Goal: Check status: Check status

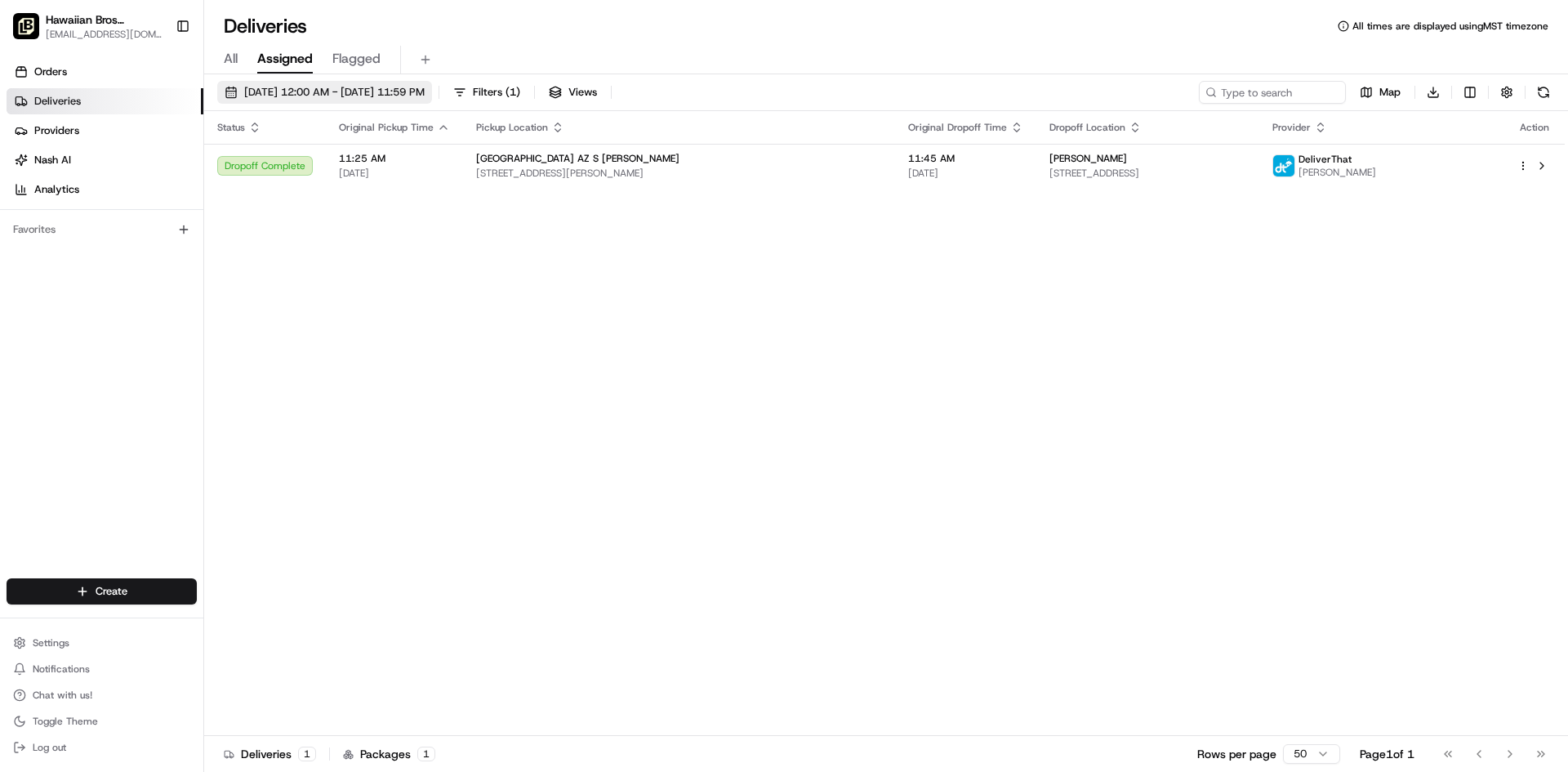
click at [425, 98] on span "[DATE] 12:00 AM - [DATE] 11:59 PM" at bounding box center [334, 93] width 181 height 15
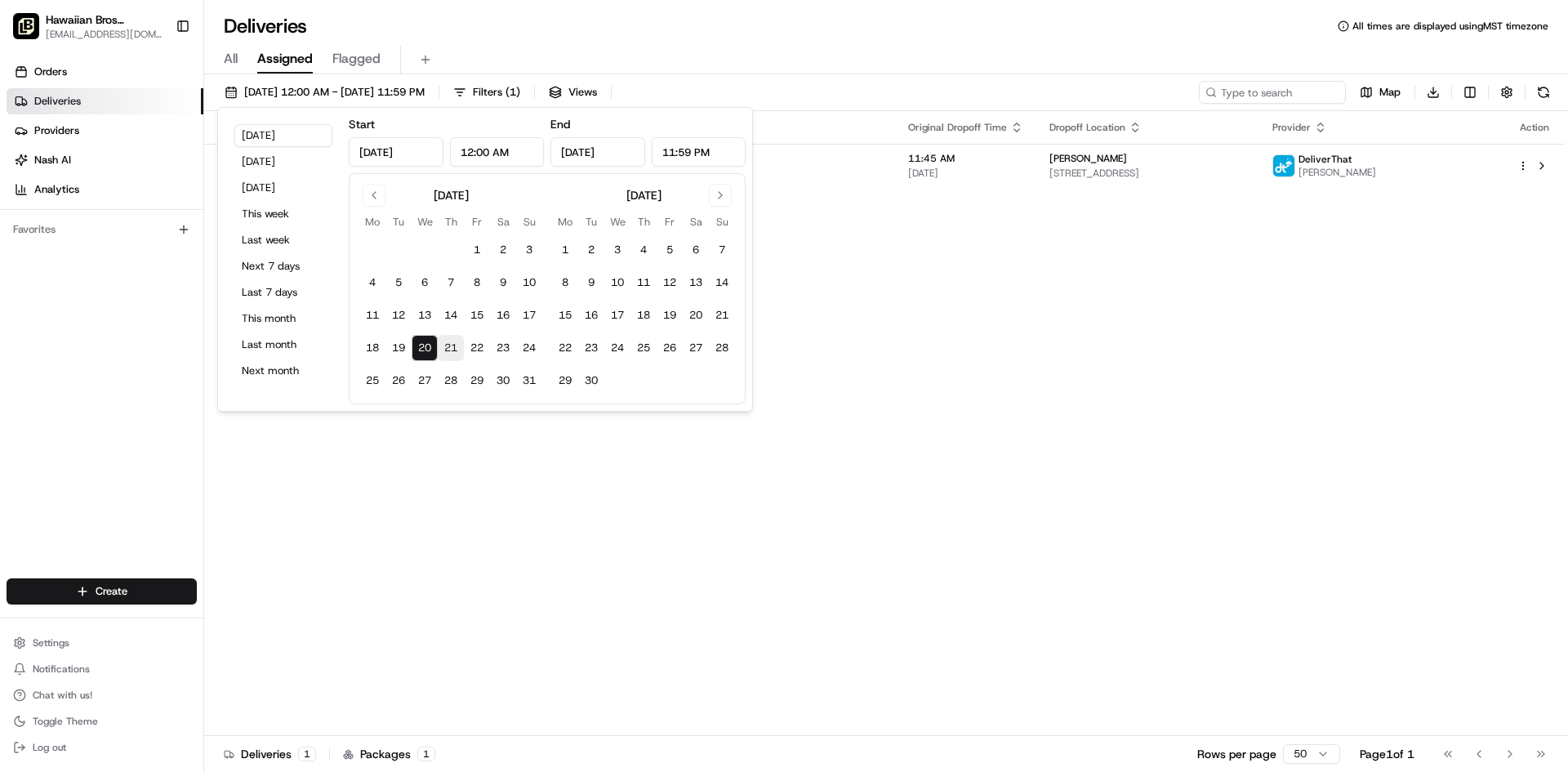
click at [454, 337] on button "21" at bounding box center [451, 348] width 26 height 26
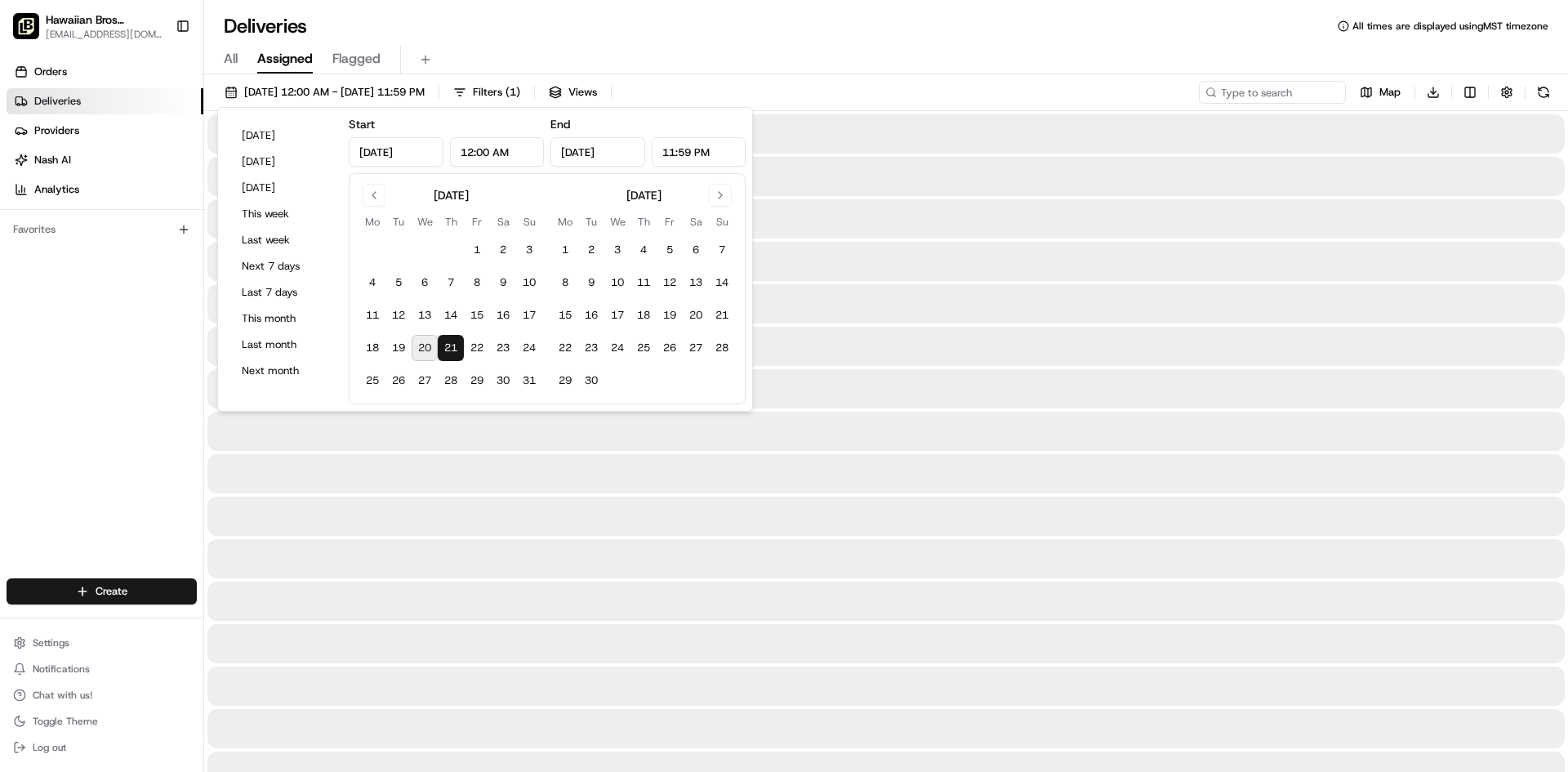
type input "[DATE]"
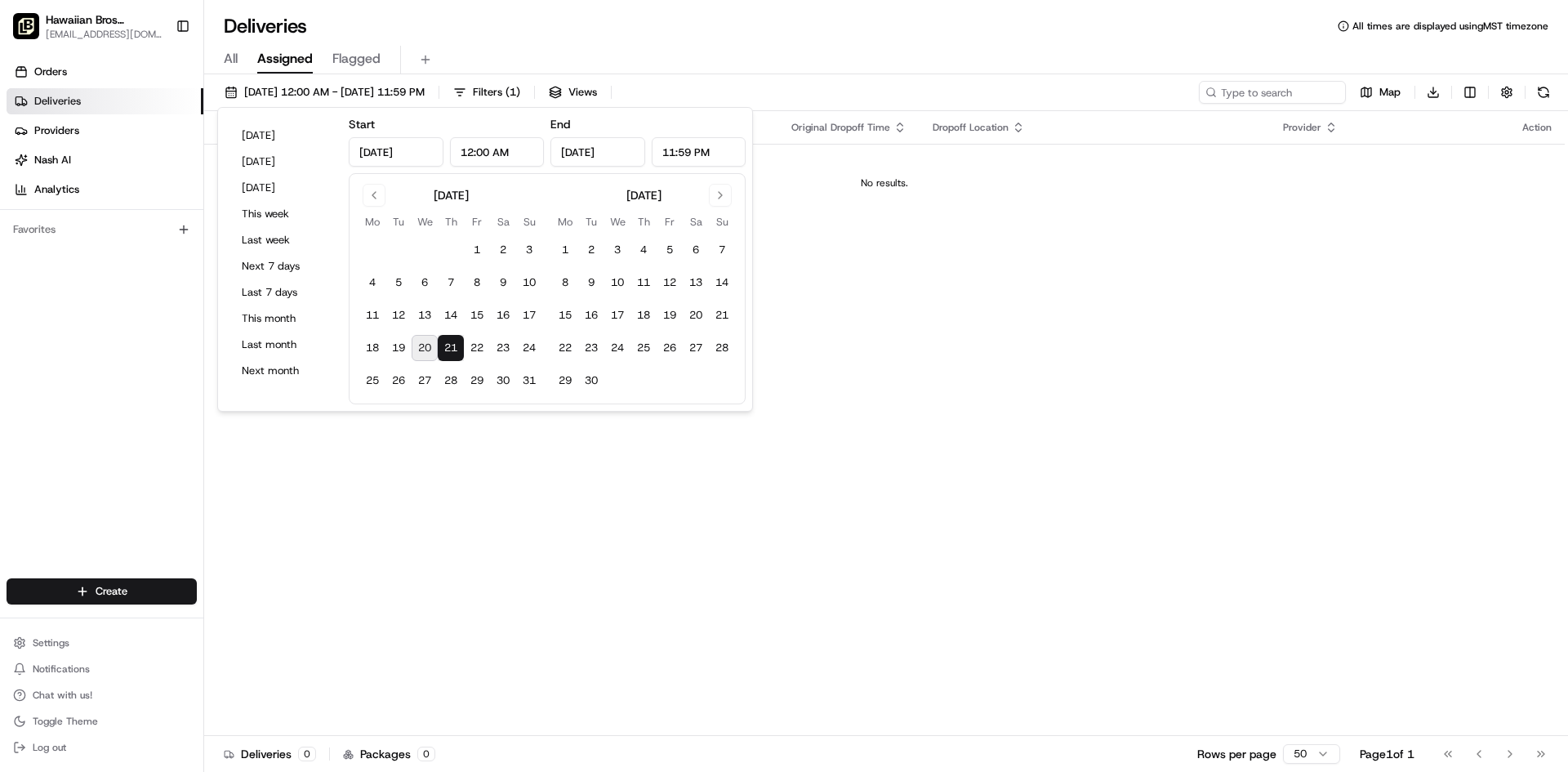
click at [995, 582] on div "Status Original Pickup Time Pickup Location Original Dropoff Time Dropoff Locat…" at bounding box center [884, 423] width 1361 height 625
